Goal: Task Accomplishment & Management: Use online tool/utility

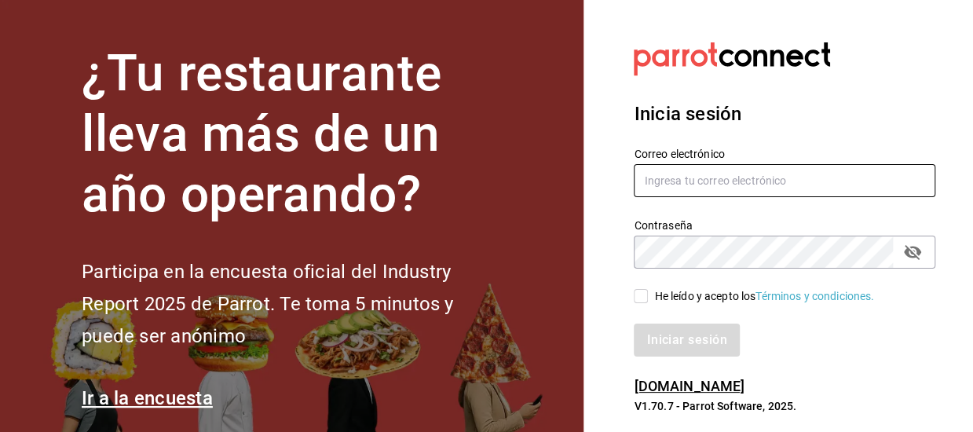
type input "[EMAIL_ADDRESS][DOMAIN_NAME]"
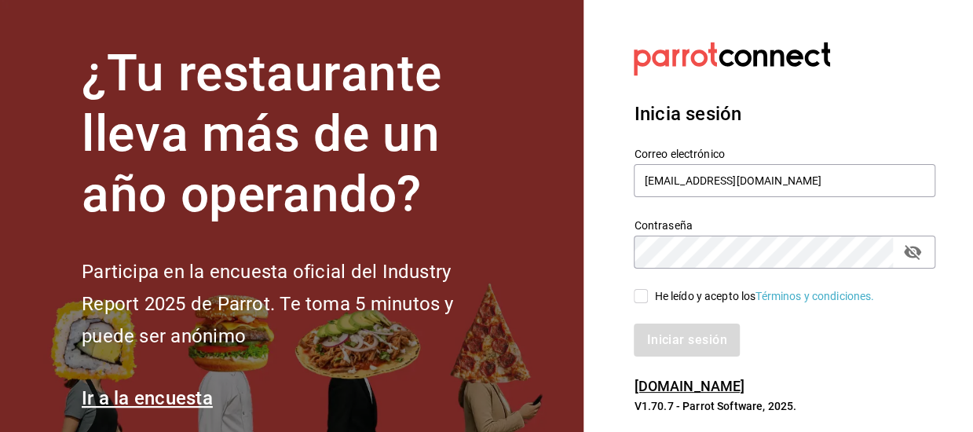
click at [641, 299] on input "He leído y acepto los Términos y condiciones." at bounding box center [641, 296] width 14 height 14
checkbox input "true"
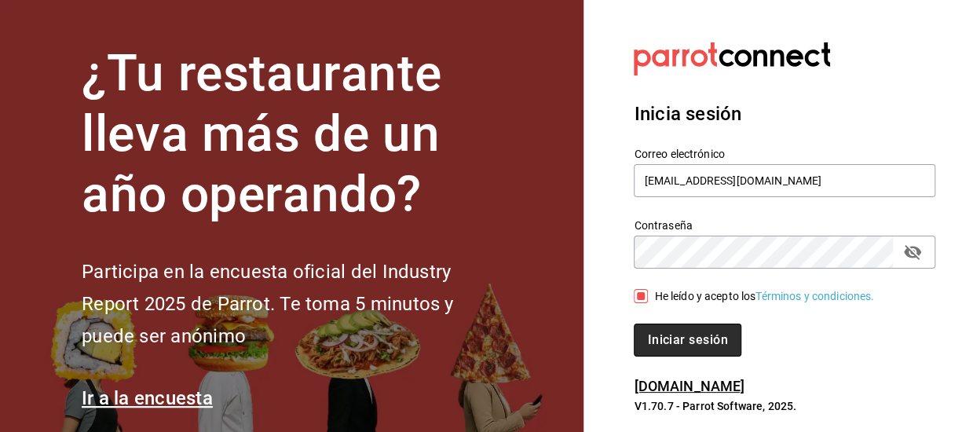
click at [669, 343] on button "Iniciar sesión" at bounding box center [687, 339] width 107 height 33
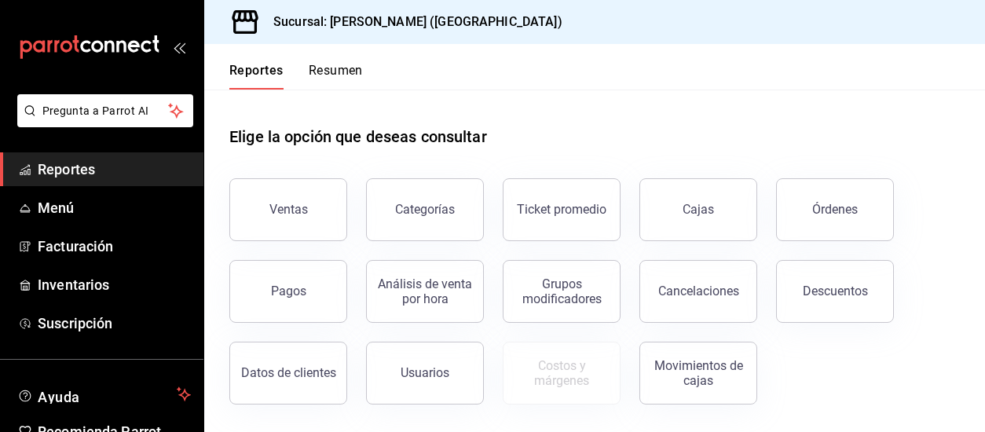
click at [333, 71] on button "Resumen" at bounding box center [336, 76] width 54 height 27
